Goal: Information Seeking & Learning: Learn about a topic

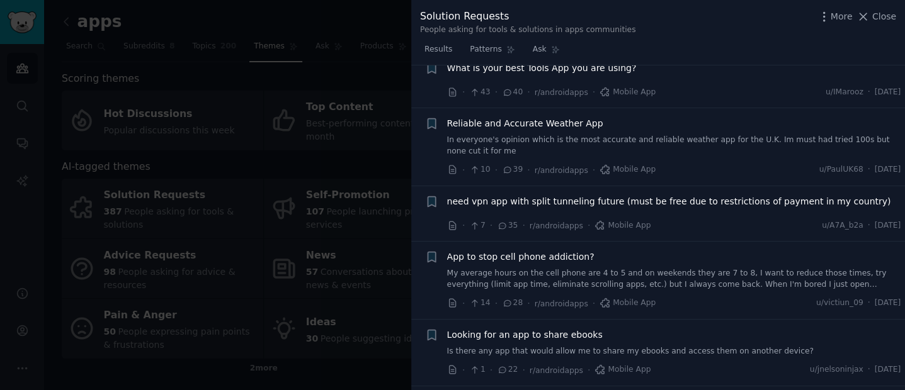
scroll to position [594, 0]
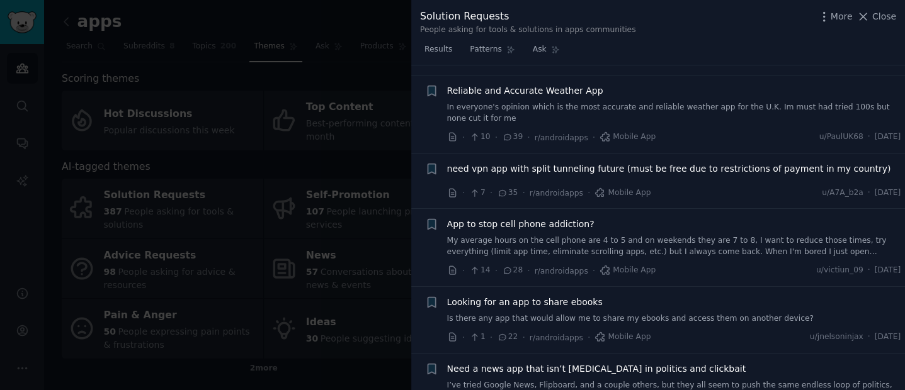
click at [671, 236] on link "My average hours on the cell phone are 4 to 5 and on weekends they are 7 to 8, …" at bounding box center [674, 247] width 454 height 22
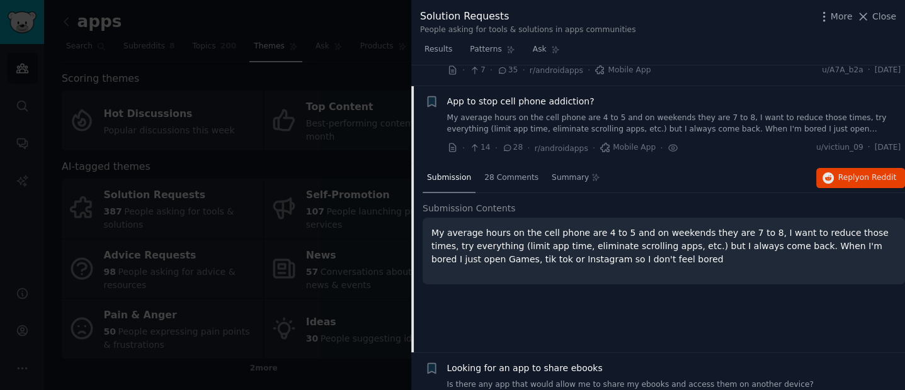
scroll to position [537, 0]
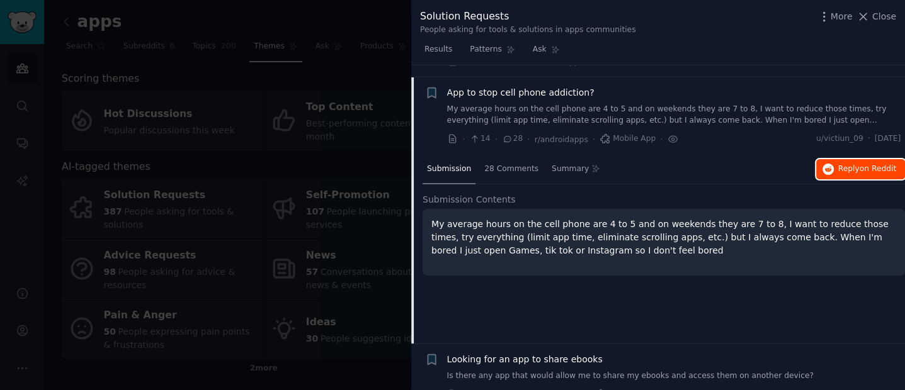
click at [829, 164] on icon "button" at bounding box center [827, 169] width 11 height 11
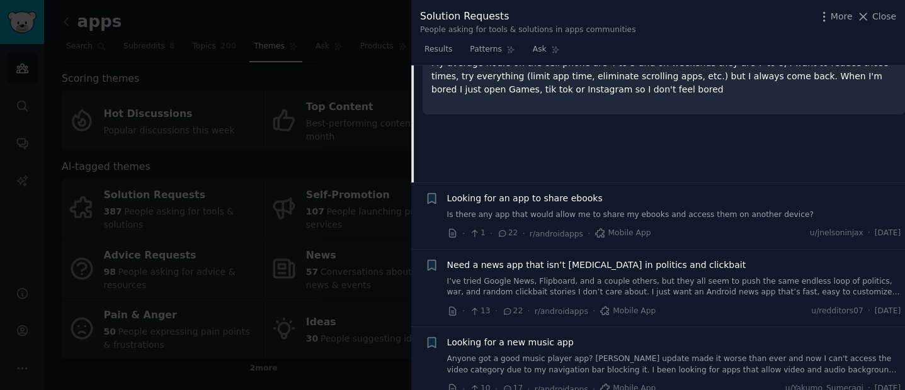
scroll to position [721, 0]
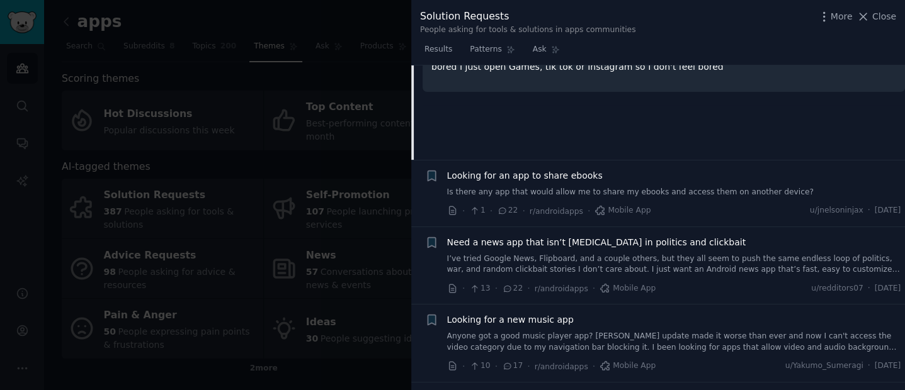
click at [538, 187] on link "Is there any app that would allow me to share my ebooks and access them on anot…" at bounding box center [674, 192] width 454 height 11
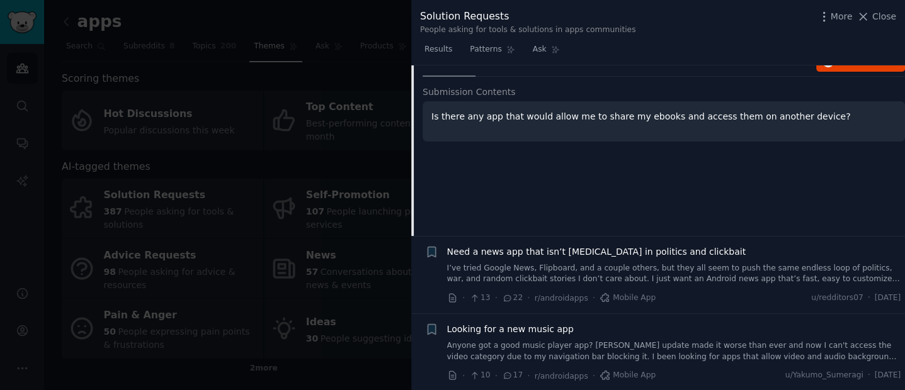
scroll to position [776, 0]
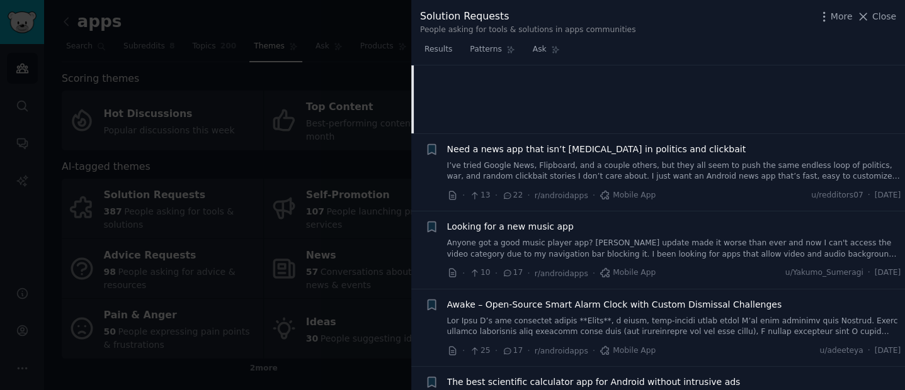
click at [555, 238] on link "Anyone got a good music player app? [PERSON_NAME] update made it worse than eve…" at bounding box center [674, 249] width 454 height 22
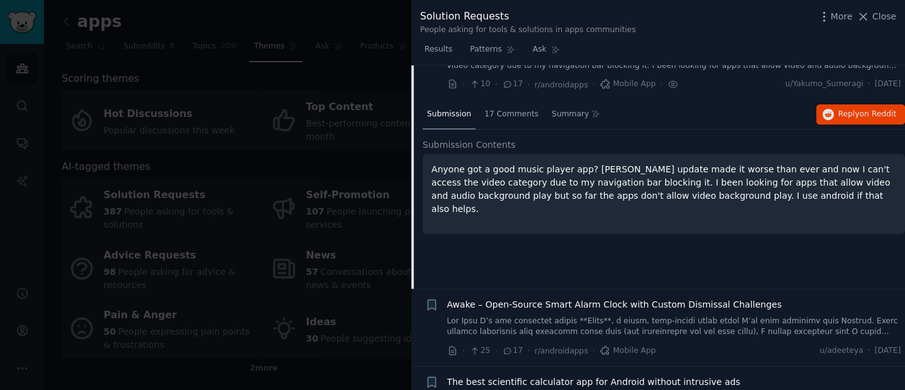
scroll to position [759, 0]
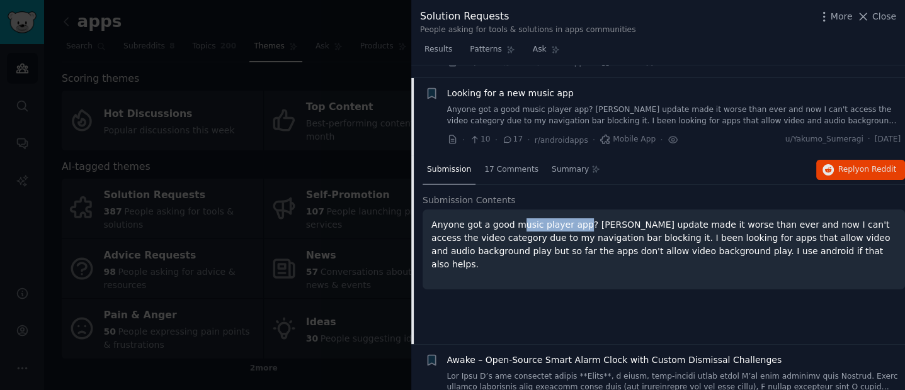
drag, startPoint x: 520, startPoint y: 212, endPoint x: 583, endPoint y: 207, distance: 63.8
click at [579, 219] on p "Anyone got a good music player app? [PERSON_NAME] update made it worse than eve…" at bounding box center [663, 245] width 465 height 53
click at [608, 219] on p "Anyone got a good music player app? [PERSON_NAME] update made it worse than eve…" at bounding box center [663, 245] width 465 height 53
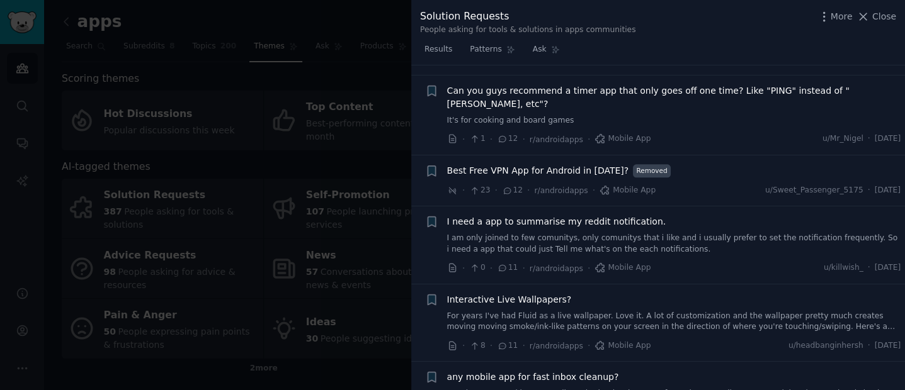
scroll to position [1550, 0]
click at [623, 231] on link "I am only joined to few comunitys, only comunitys that i like and i usually pre…" at bounding box center [674, 242] width 454 height 22
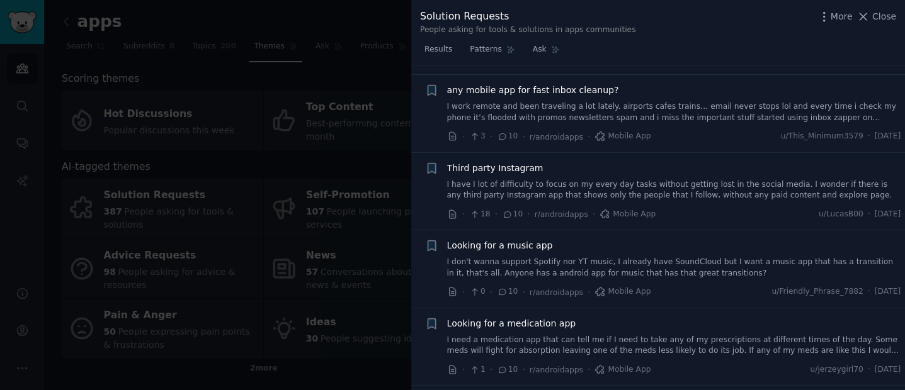
scroll to position [1836, 0]
click at [647, 256] on link "I don't wanna support Spotify nor YT music, I already have SoundCloud but I wan…" at bounding box center [674, 267] width 454 height 22
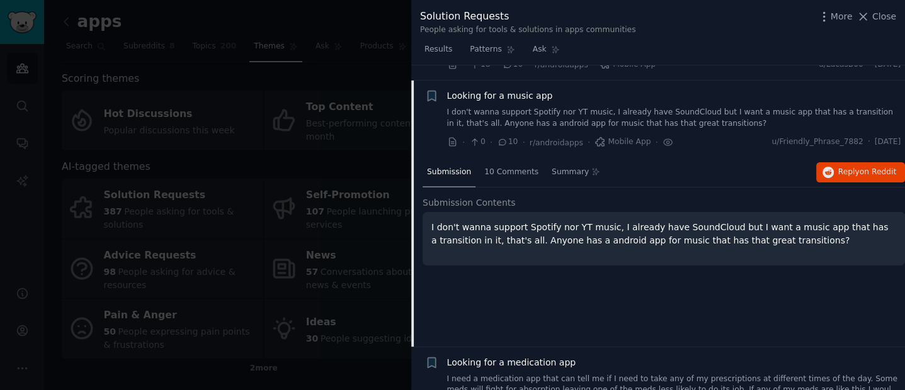
scroll to position [1798, 0]
click at [868, 166] on span "Reply on Reddit" at bounding box center [867, 171] width 58 height 11
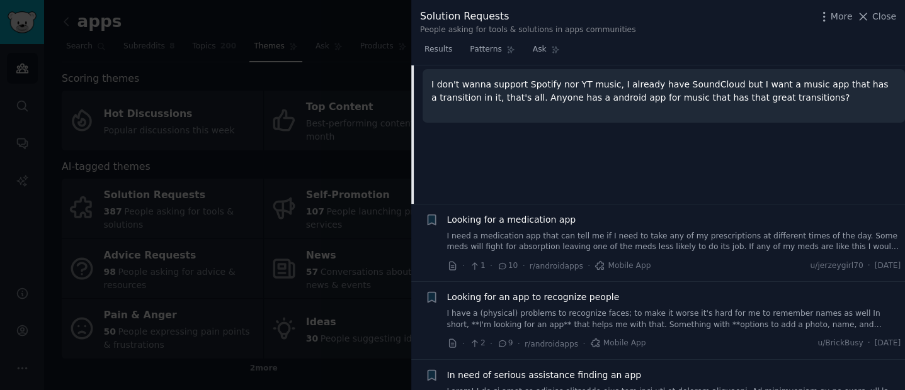
scroll to position [1967, 0]
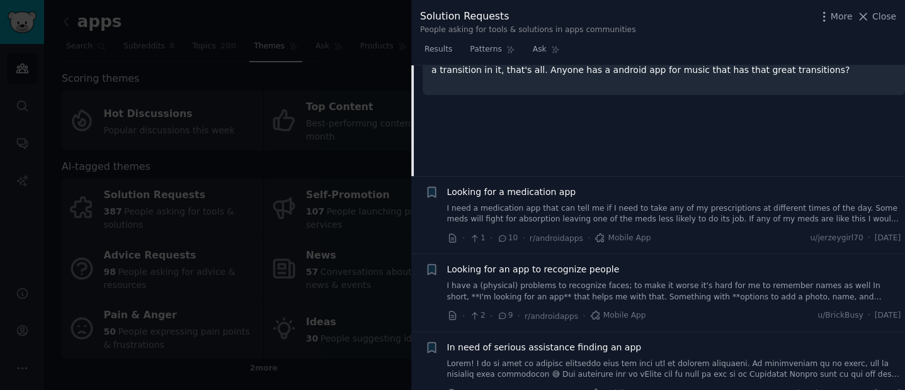
click at [593, 203] on link "I need a medication app that can tell me if I need to take any of my prescripti…" at bounding box center [674, 214] width 454 height 22
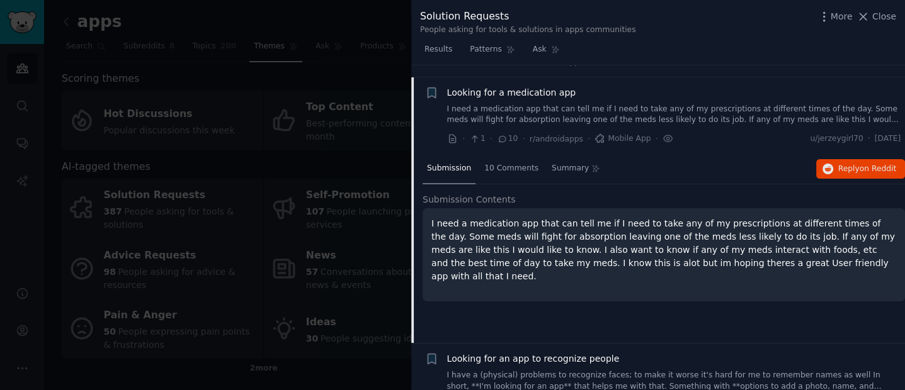
scroll to position [1875, 0]
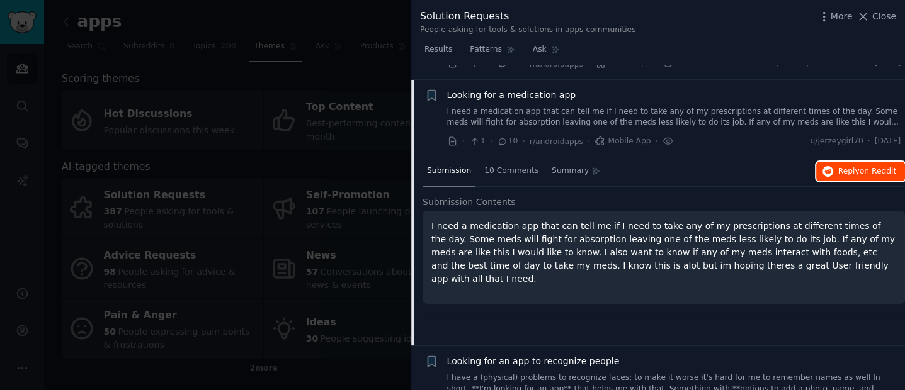
click at [844, 164] on button "Reply on Reddit" at bounding box center [860, 172] width 89 height 20
